Goal: Task Accomplishment & Management: Use online tool/utility

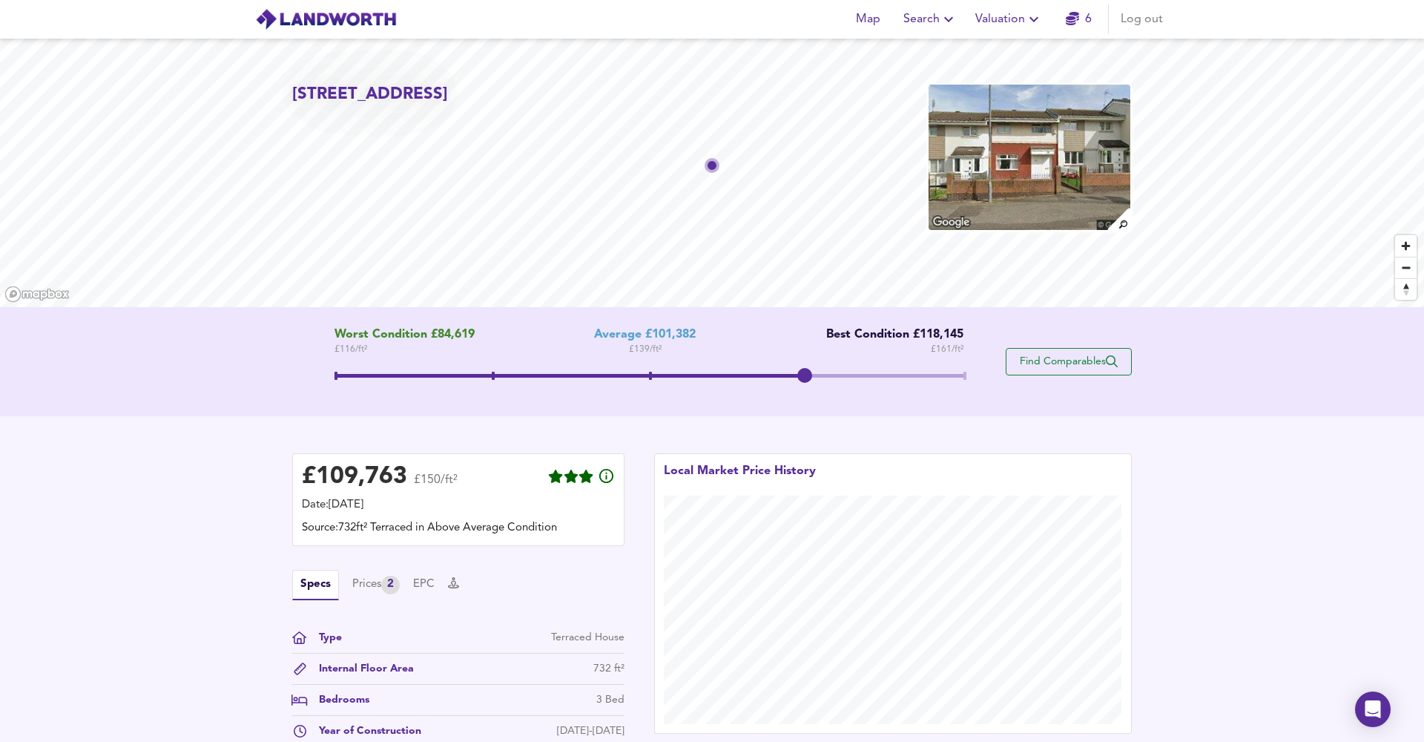
click at [1047, 357] on span "Find Comparables" at bounding box center [1069, 362] width 110 height 14
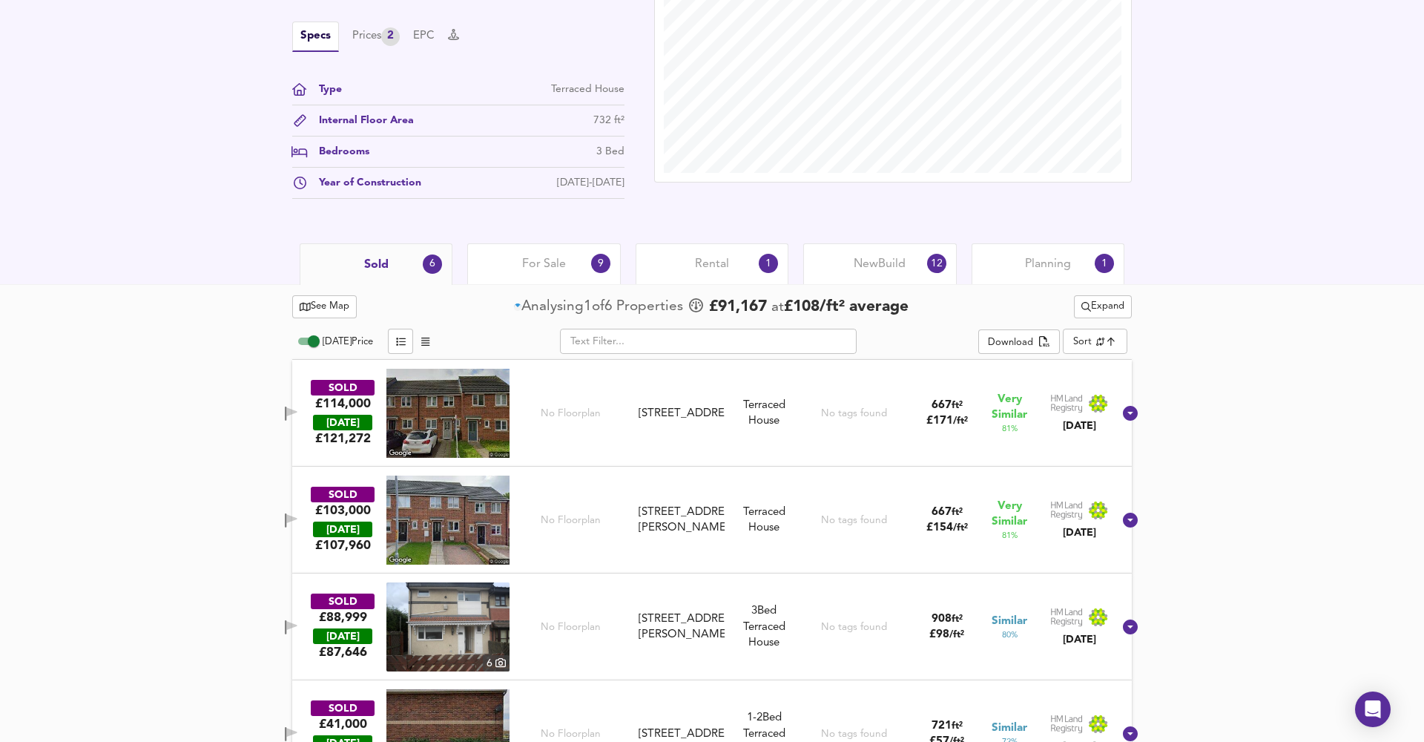
scroll to position [461, 0]
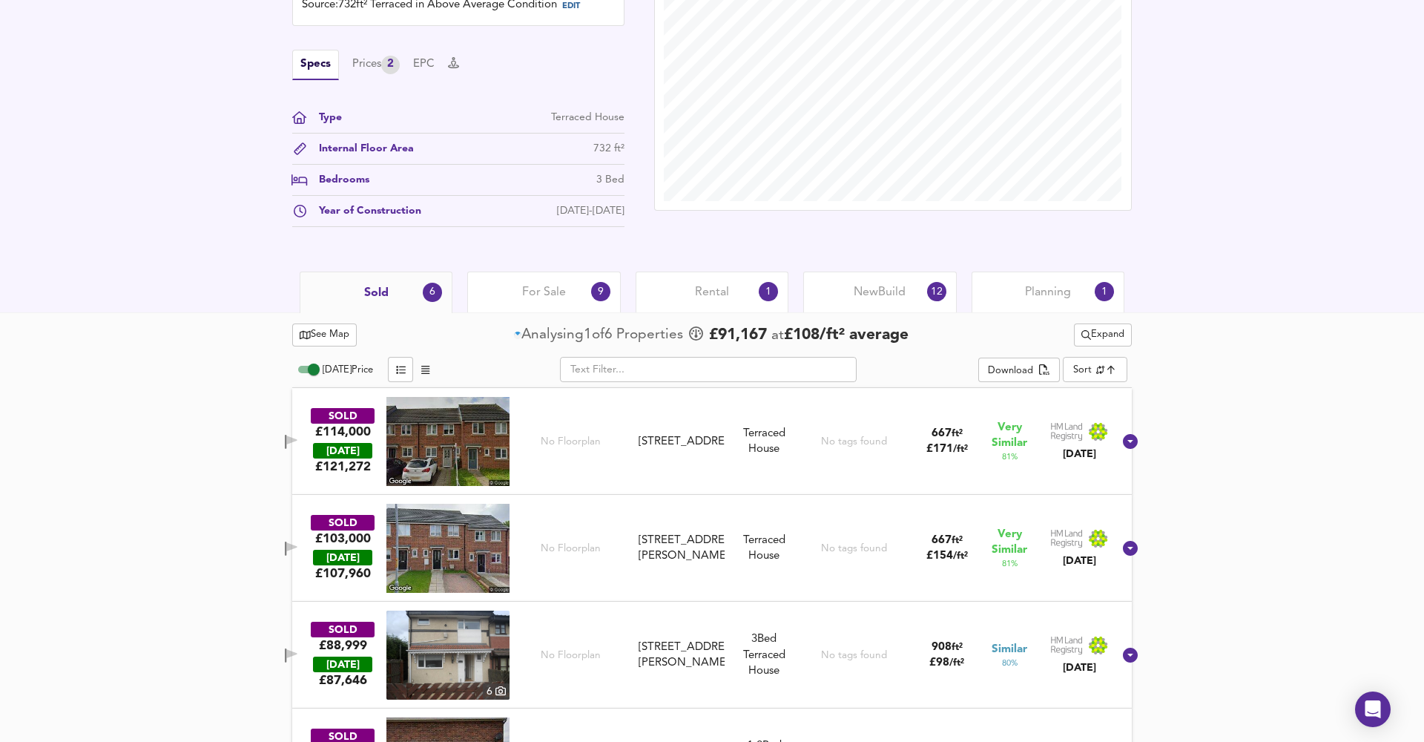
click at [569, 305] on div "For Sale 9" at bounding box center [543, 291] width 153 height 41
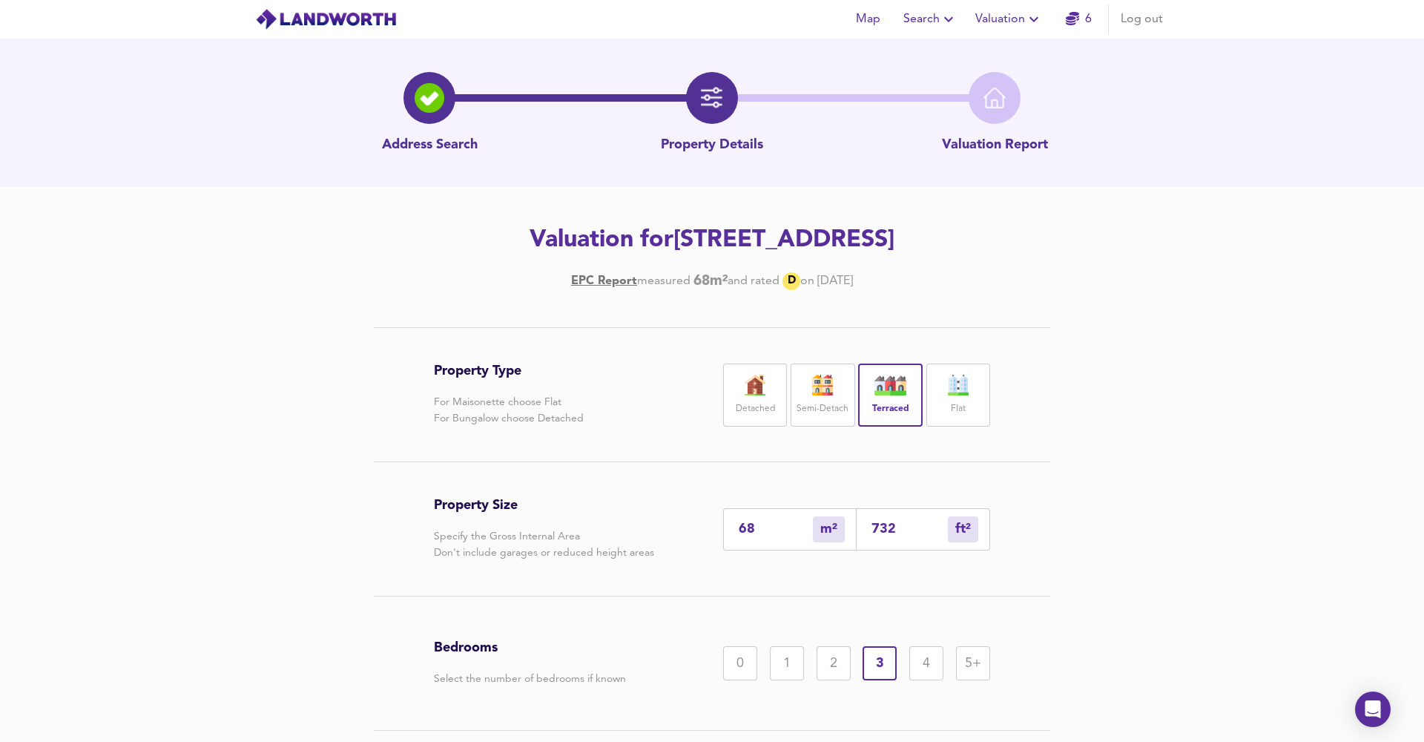
click at [1018, 14] on span "Valuation" at bounding box center [1009, 19] width 68 height 21
click at [1009, 54] on li "New Valuation Report" at bounding box center [1009, 53] width 177 height 27
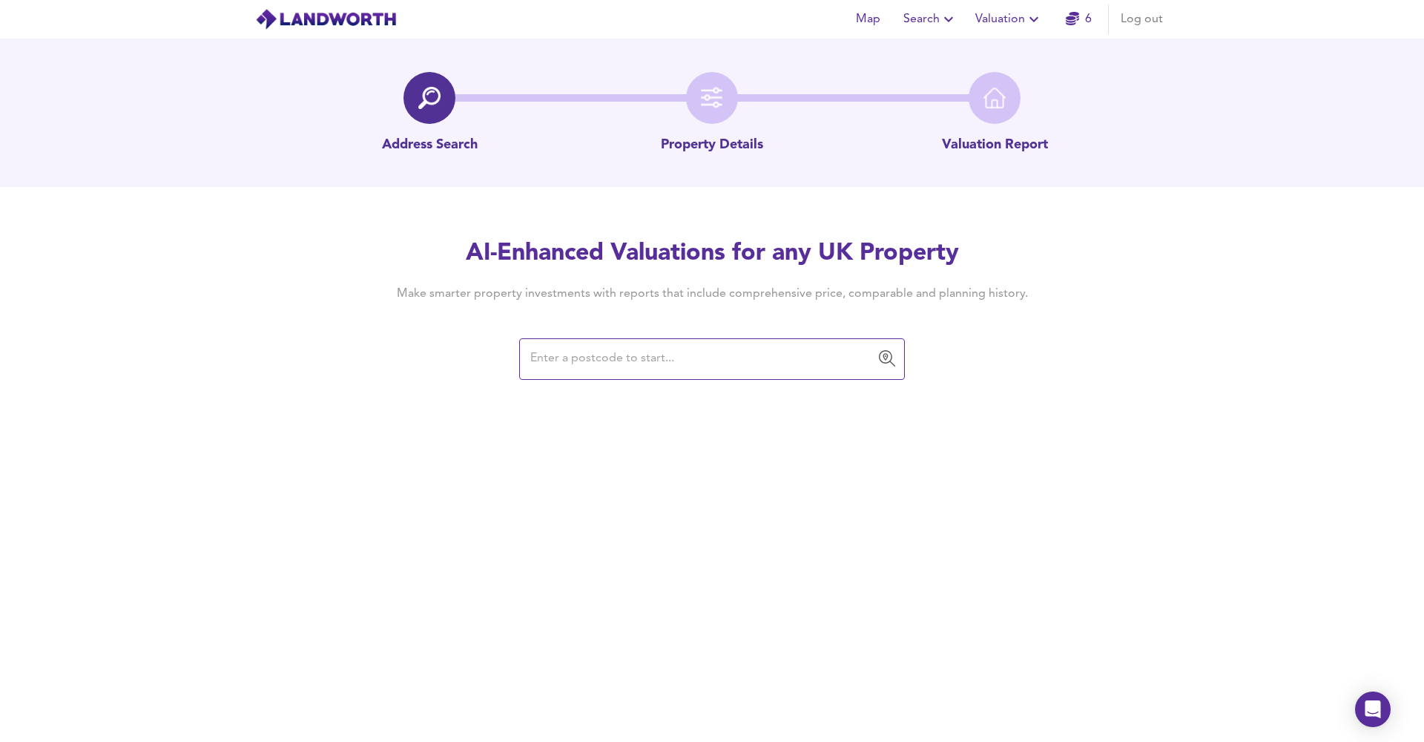
click at [1016, 8] on button "Valuation" at bounding box center [1009, 19] width 79 height 30
click at [1007, 77] on li "Valuation Report History" at bounding box center [1009, 80] width 177 height 27
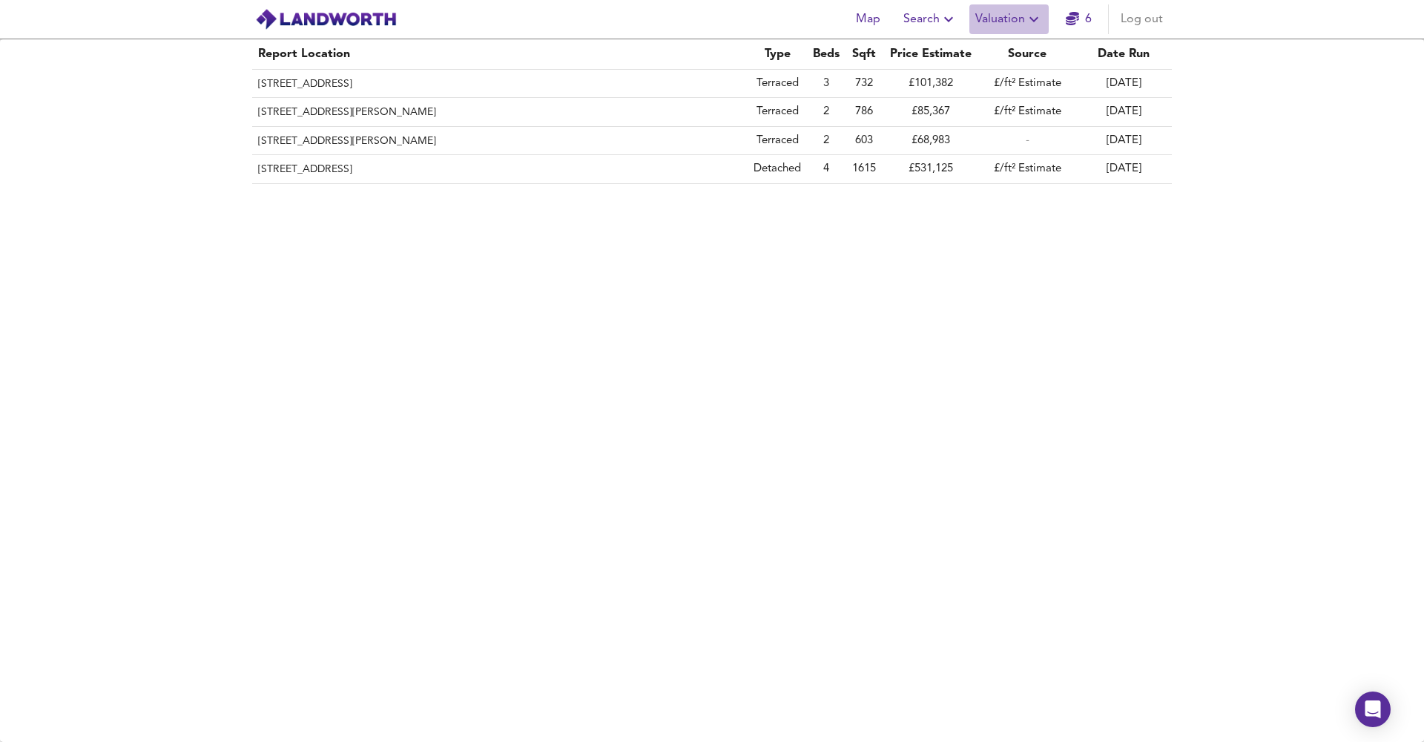
click at [1028, 27] on icon "button" at bounding box center [1034, 19] width 18 height 18
click at [1010, 56] on li "New Valuation Report" at bounding box center [1009, 53] width 177 height 27
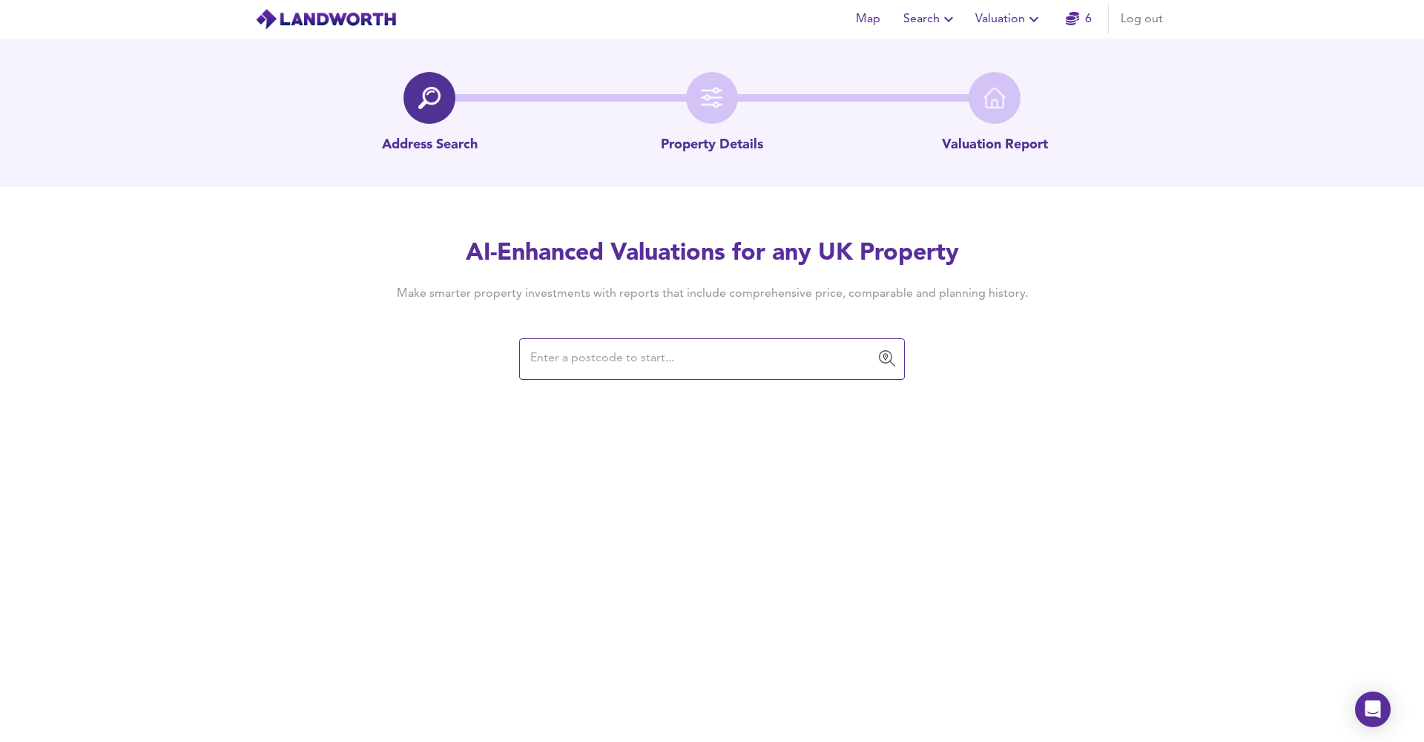
click at [1022, 24] on span "Valuation" at bounding box center [1009, 19] width 68 height 21
click at [991, 72] on li "Valuation Report History" at bounding box center [1009, 80] width 177 height 27
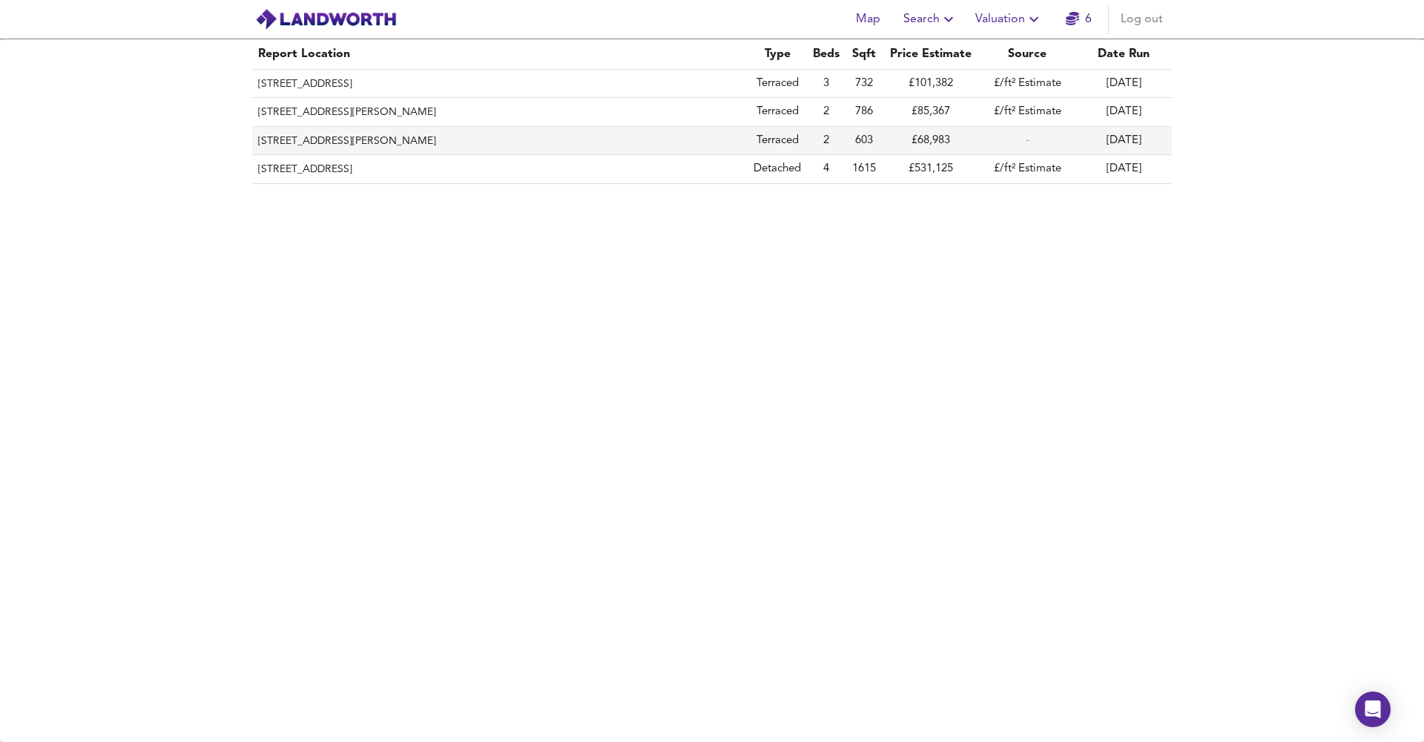
click at [761, 142] on td "Terraced" at bounding box center [777, 141] width 59 height 28
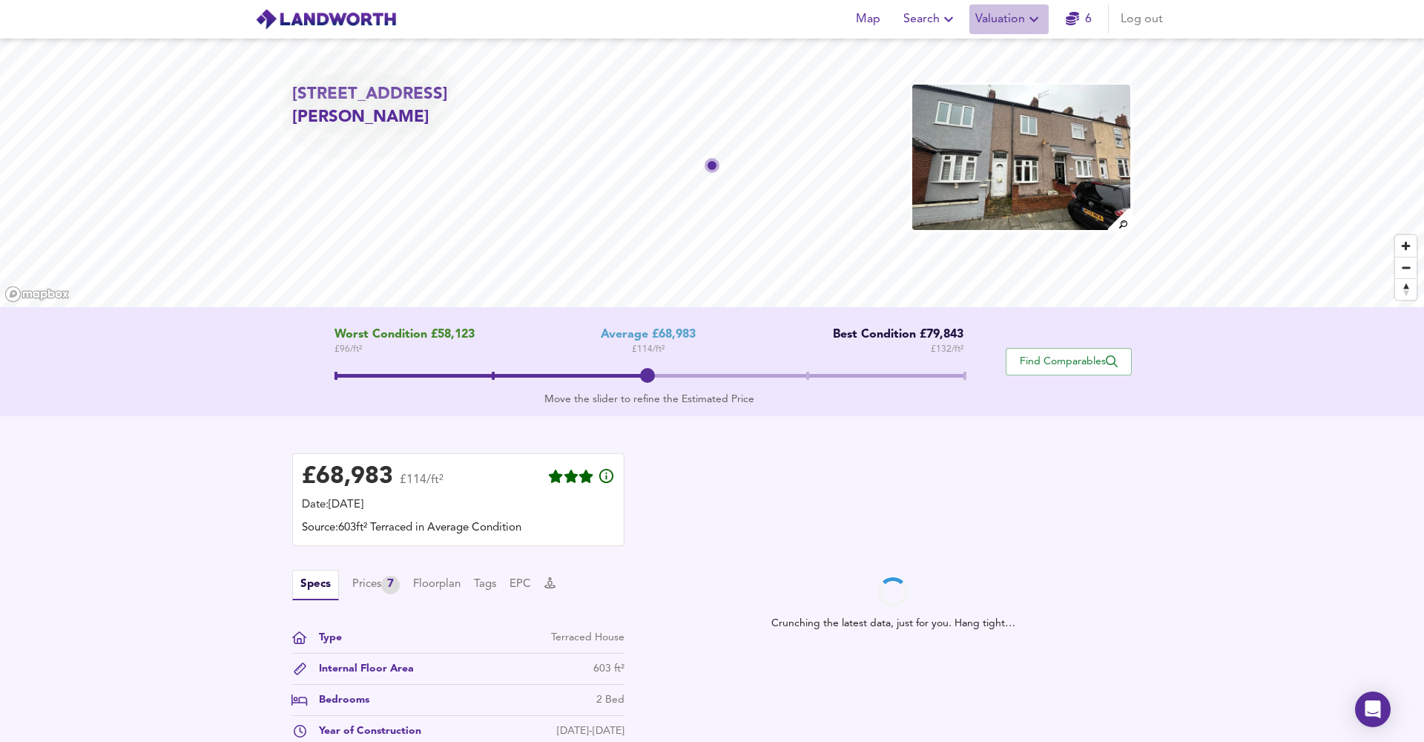
click at [1013, 30] on button "Valuation" at bounding box center [1009, 19] width 79 height 30
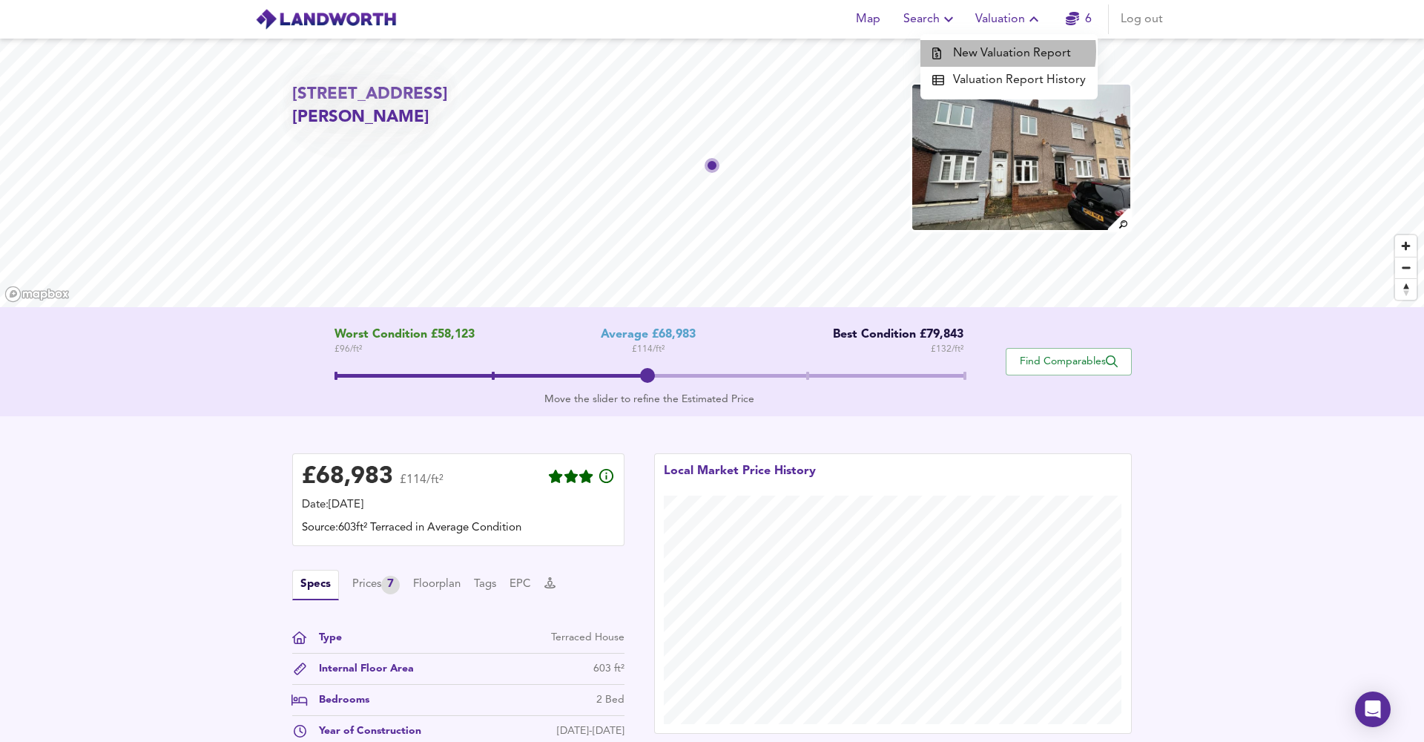
click at [998, 51] on li "New Valuation Report" at bounding box center [1009, 53] width 177 height 27
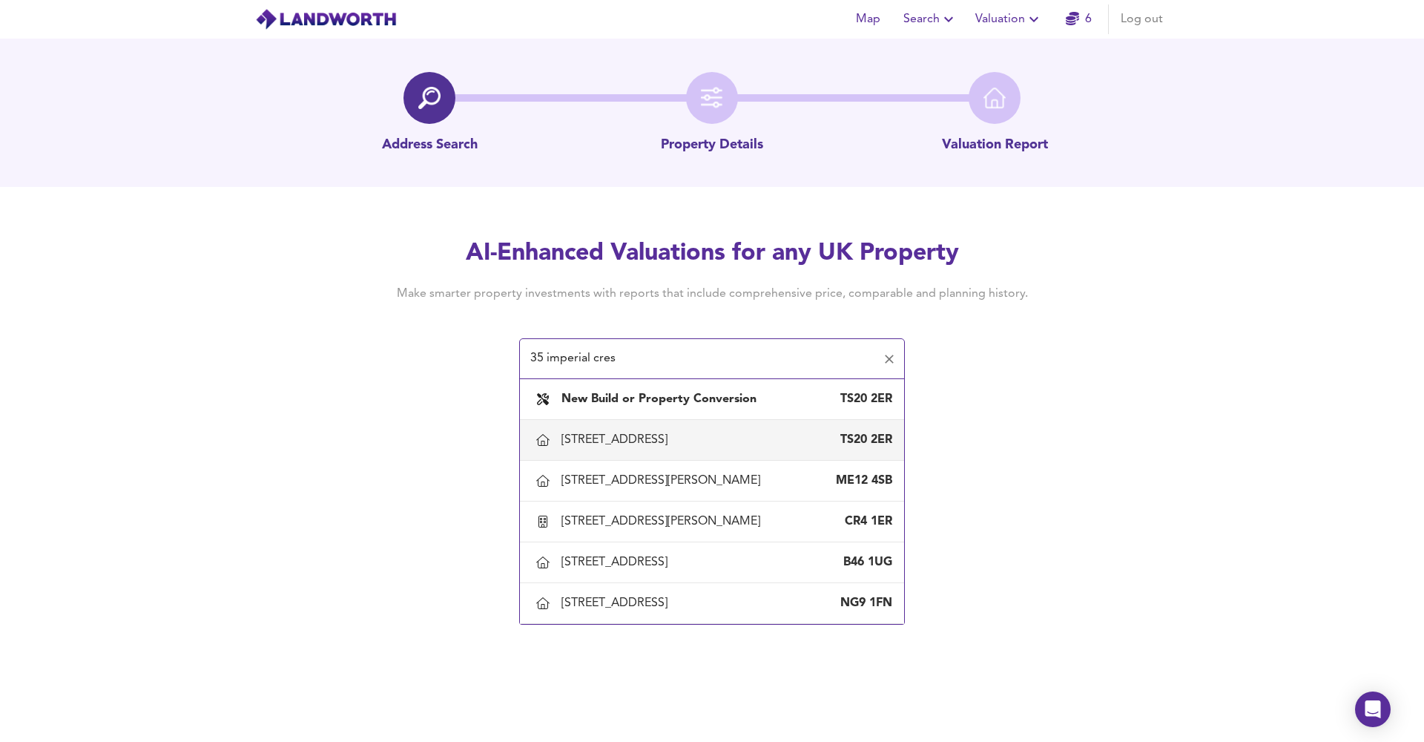
click at [674, 444] on div "[STREET_ADDRESS]" at bounding box center [618, 440] width 112 height 16
type input "[STREET_ADDRESS]"
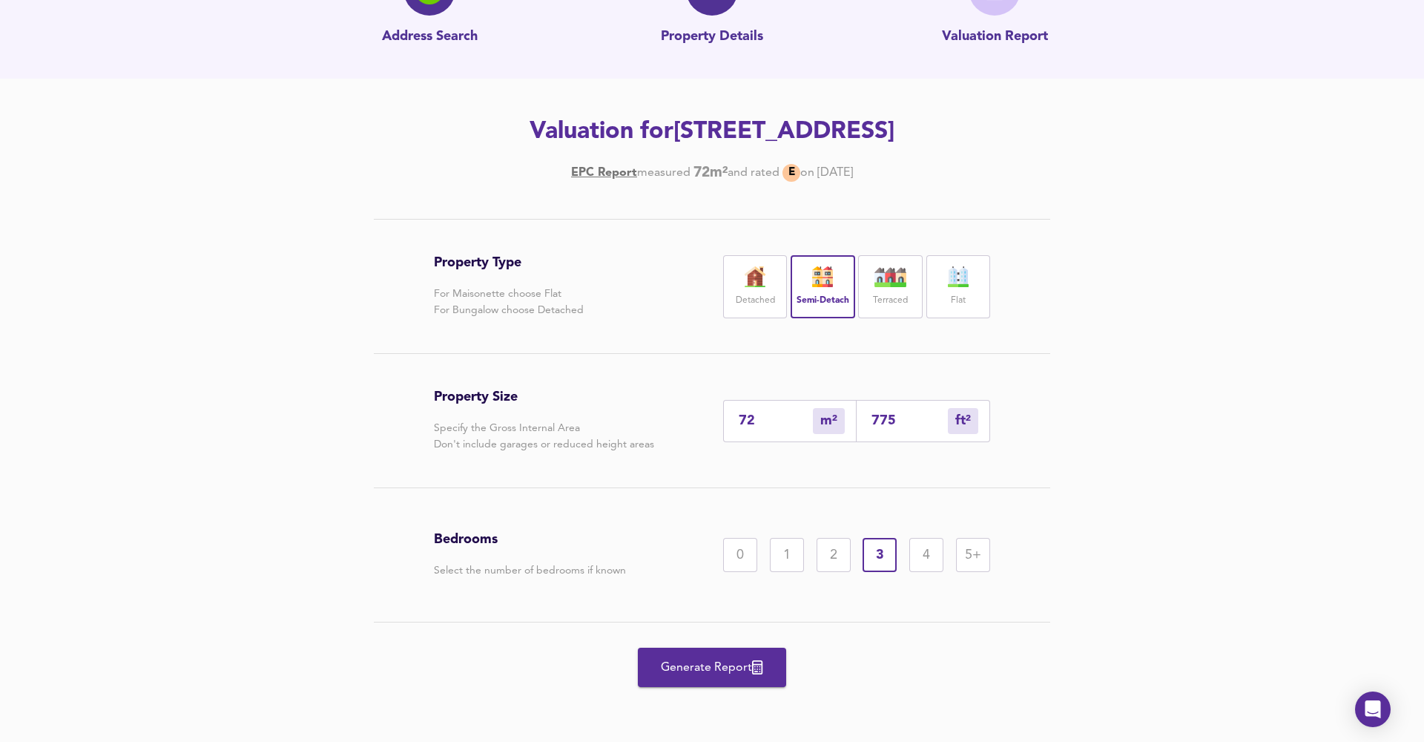
scroll to position [108, 0]
click at [733, 667] on span "Generate Report" at bounding box center [712, 667] width 119 height 21
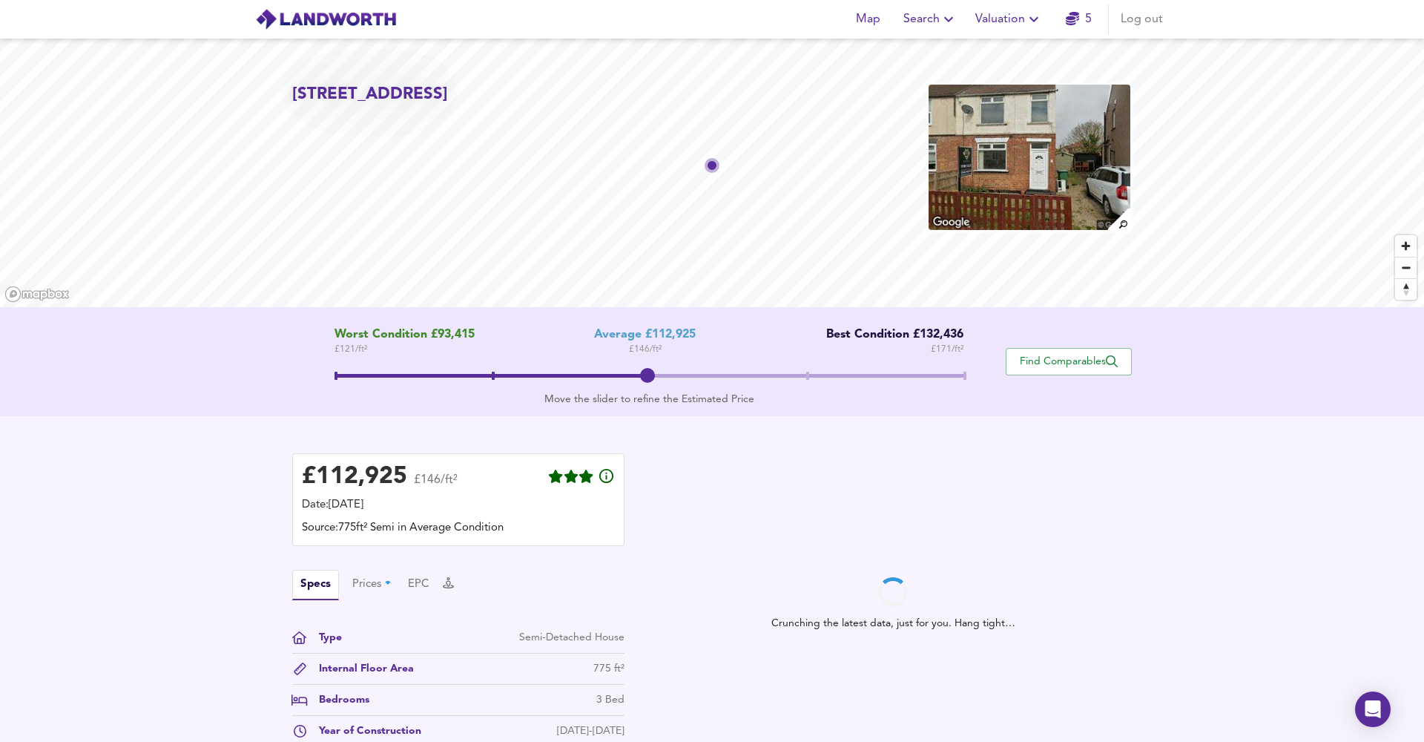
click at [1202, 590] on div "£ 112,925 £146/ft² Date: [DATE] Source: 775ft² Semi in Average Condition Specs …" at bounding box center [712, 603] width 1424 height 375
click at [800, 376] on span at bounding box center [650, 376] width 630 height 4
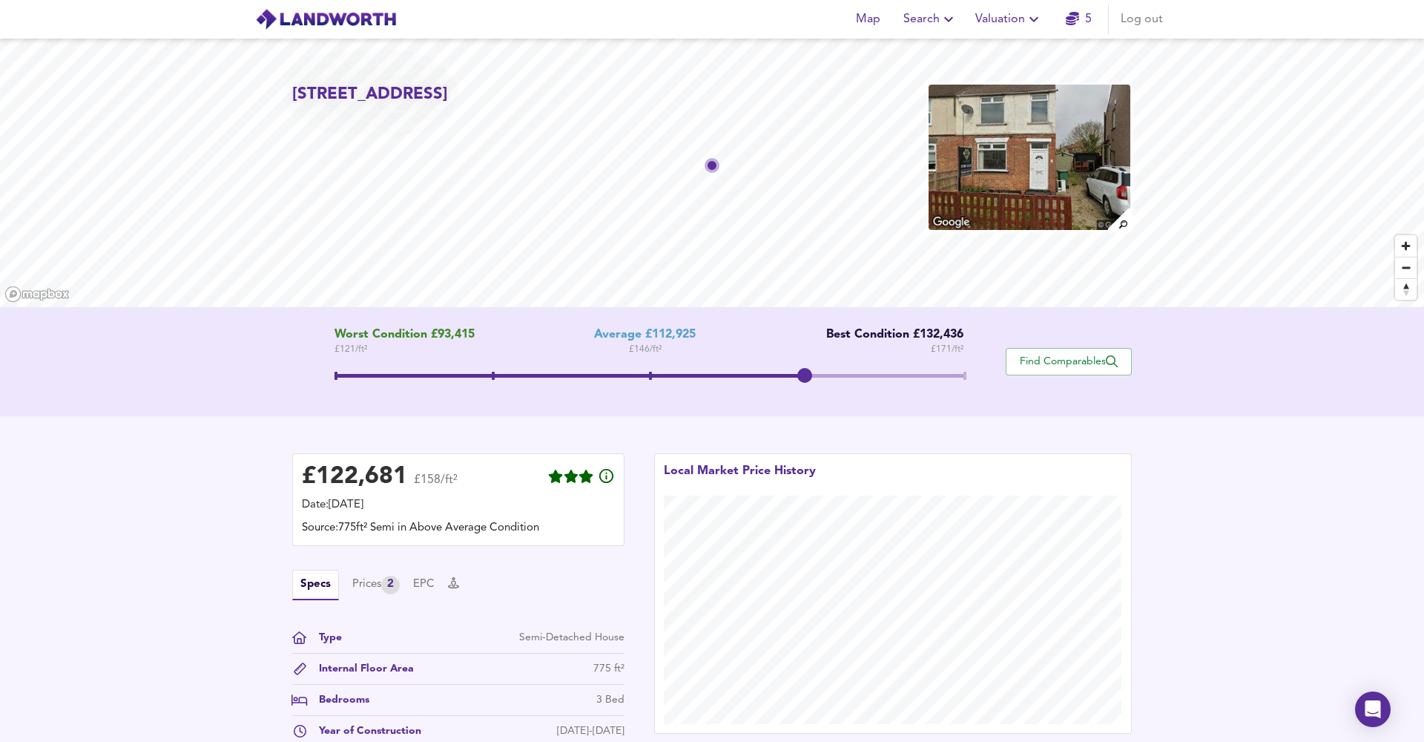
click at [858, 3] on div "Map Search Valuation 5 Log out" at bounding box center [711, 19] width 949 height 37
